Goal: Navigation & Orientation: Find specific page/section

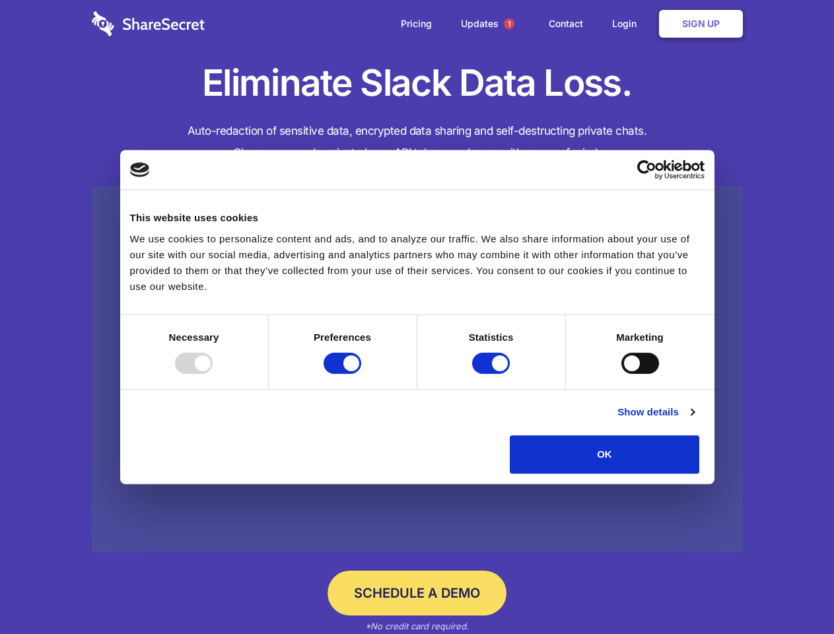
click at [213, 374] on div at bounding box center [194, 363] width 38 height 21
click at [361, 374] on input "Preferences" at bounding box center [342, 363] width 38 height 21
checkbox input "false"
click at [493, 374] on input "Statistics" at bounding box center [491, 363] width 38 height 21
checkbox input "false"
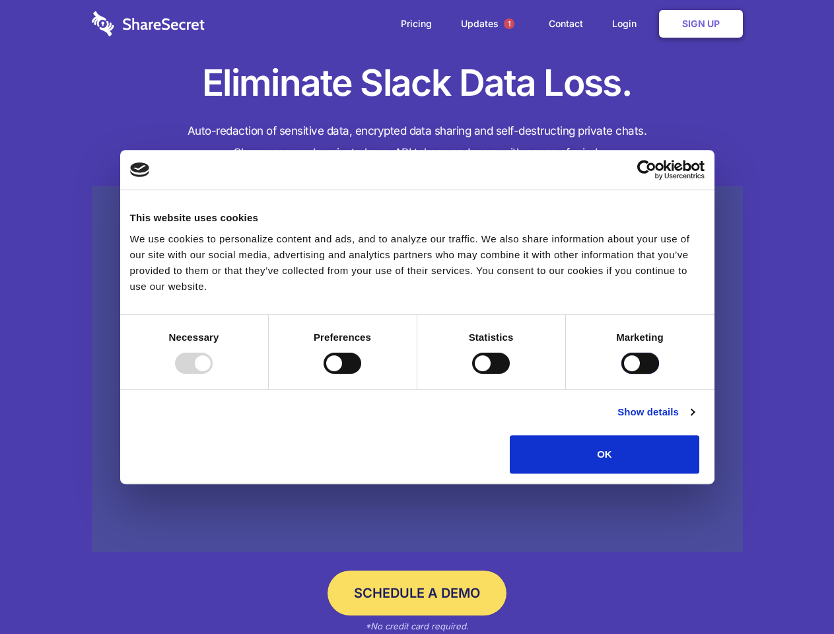
click at [621, 374] on input "Marketing" at bounding box center [640, 363] width 38 height 21
checkbox input "true"
click at [694, 420] on link "Show details" at bounding box center [655, 412] width 77 height 16
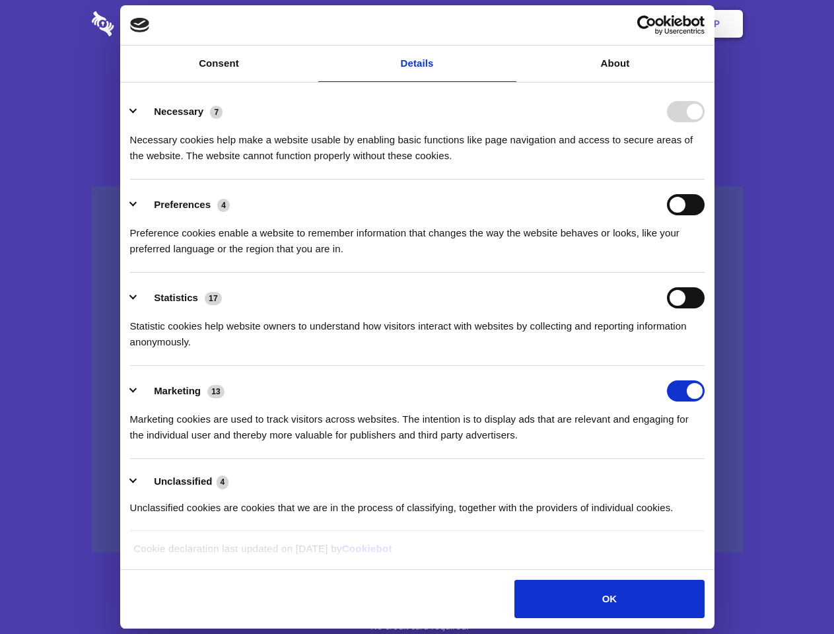
click at [704, 180] on li "Necessary 7 Necessary cookies help make a website usable by enabling basic func…" at bounding box center [417, 132] width 574 height 93
click at [508, 24] on span "1" at bounding box center [509, 23] width 11 height 11
